Goal: Transaction & Acquisition: Purchase product/service

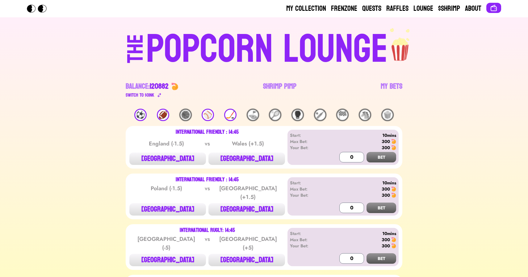
click at [137, 115] on div "⚽️" at bounding box center [140, 115] width 12 height 12
click at [167, 114] on div "🏈" at bounding box center [163, 115] width 12 height 12
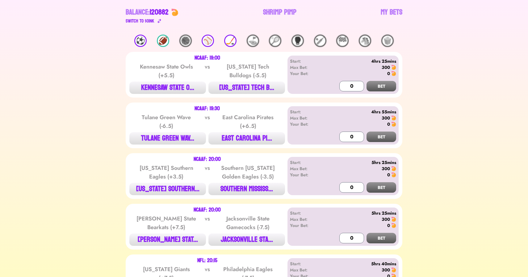
scroll to position [73, 0]
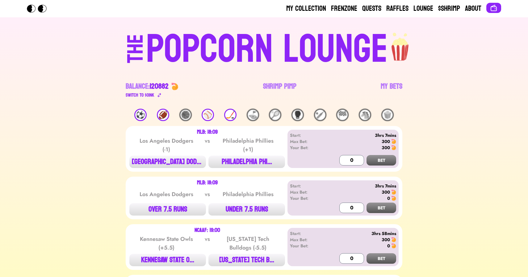
click at [165, 118] on div "🏈" at bounding box center [163, 115] width 12 height 12
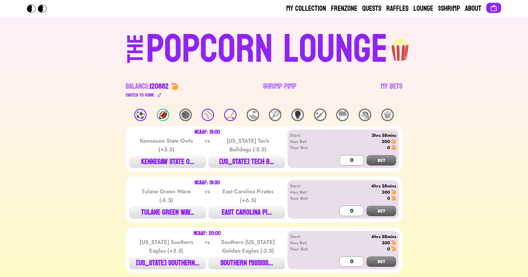
click at [136, 115] on div "⚽️" at bounding box center [140, 115] width 12 height 12
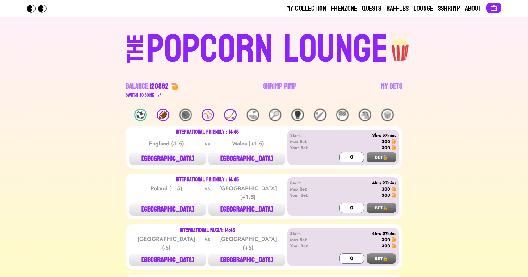
click at [136, 115] on div "⚽️" at bounding box center [140, 115] width 12 height 12
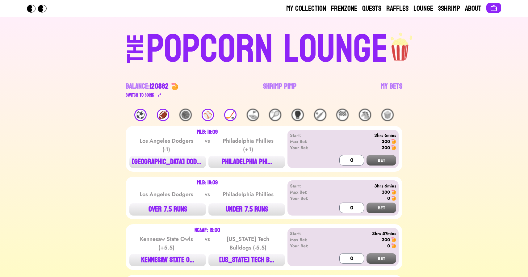
click at [169, 114] on div "🏈" at bounding box center [163, 115] width 12 height 12
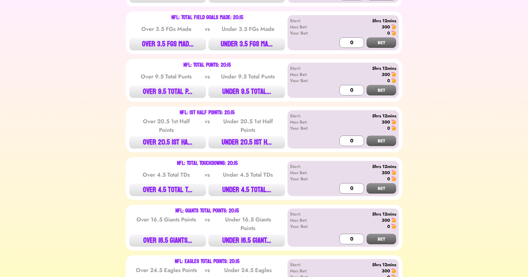
scroll to position [947, 0]
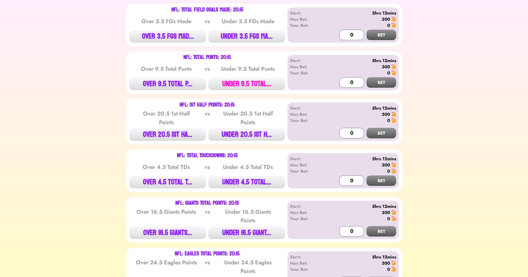
click at [241, 78] on button "UNDER 9.5 TOTAL..." at bounding box center [246, 84] width 77 height 12
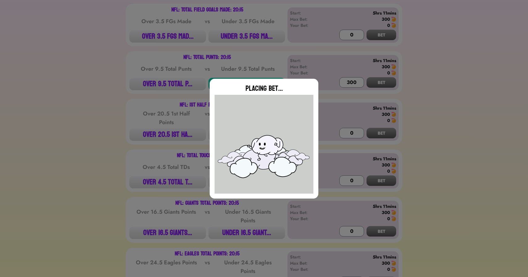
type input "0"
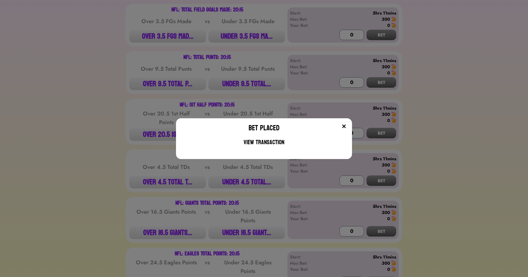
click at [99, 93] on div "Bet Placed View Transaction" at bounding box center [264, 138] width 528 height 277
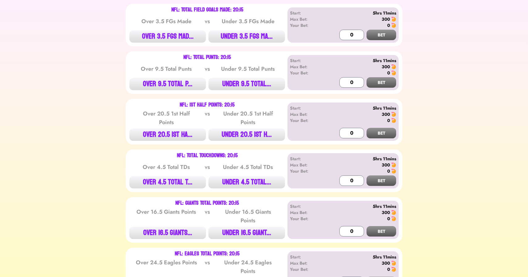
scroll to position [972, 0]
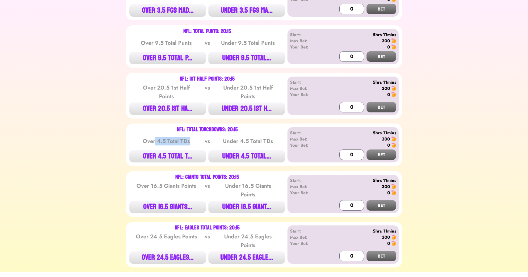
drag, startPoint x: 156, startPoint y: 122, endPoint x: 180, endPoint y: 130, distance: 25.2
click at [180, 130] on div "NFL: Total Touchdowns: 20:15 Over 4.5 Total TDs vs Under 4.5 Total TDs OVER 4.5…" at bounding box center [207, 144] width 156 height 35
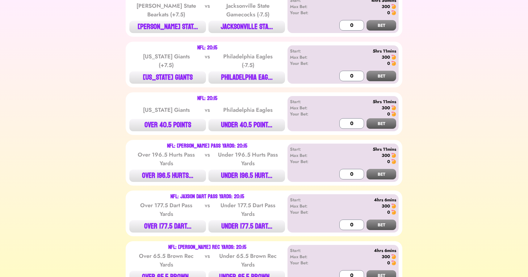
scroll to position [0, 0]
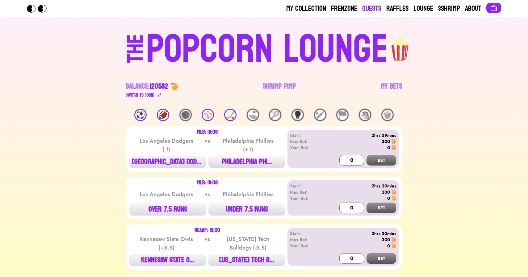
click at [372, 7] on link "Quests" at bounding box center [371, 9] width 19 height 10
